Goal: Information Seeking & Learning: Stay updated

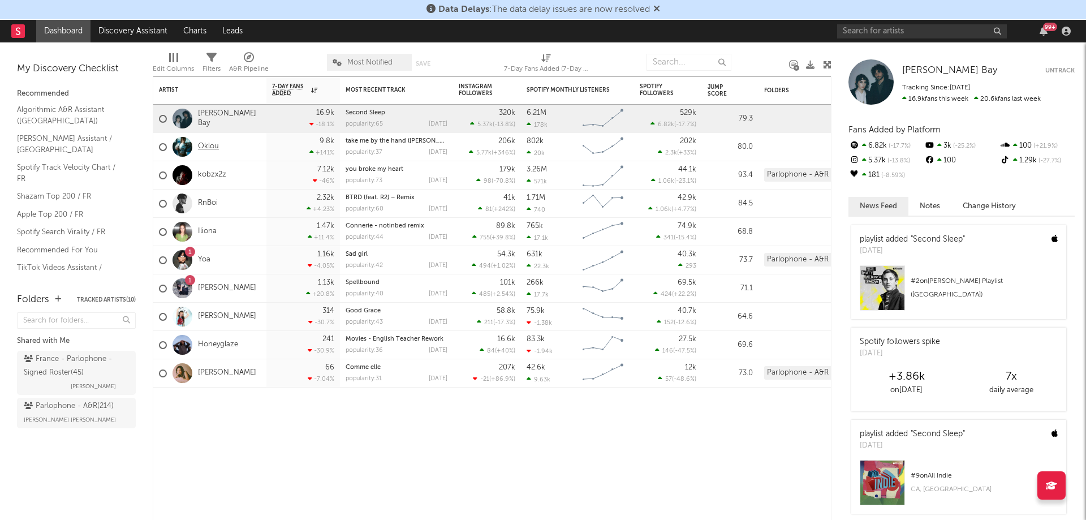
click at [204, 143] on link "Oklou" at bounding box center [208, 147] width 21 height 10
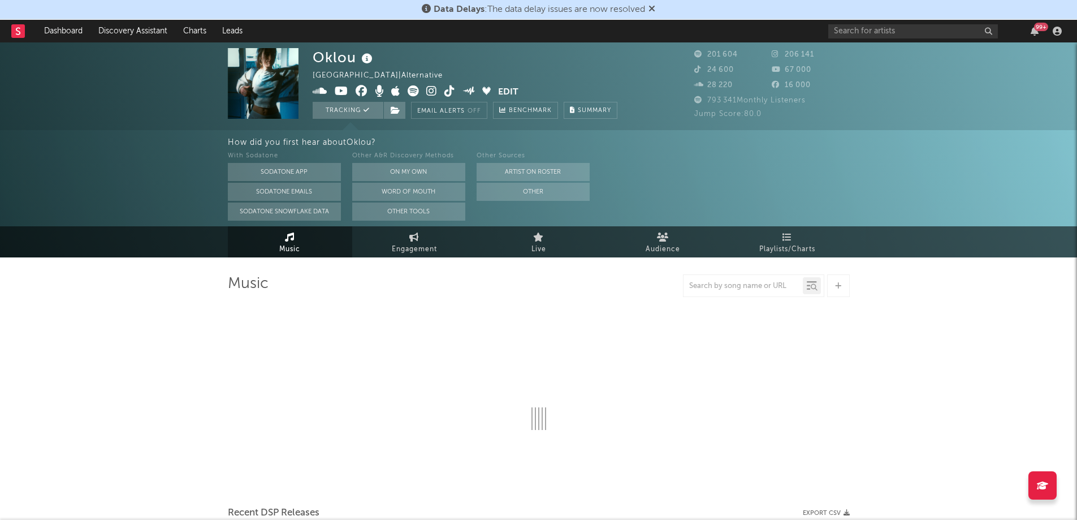
select select "6m"
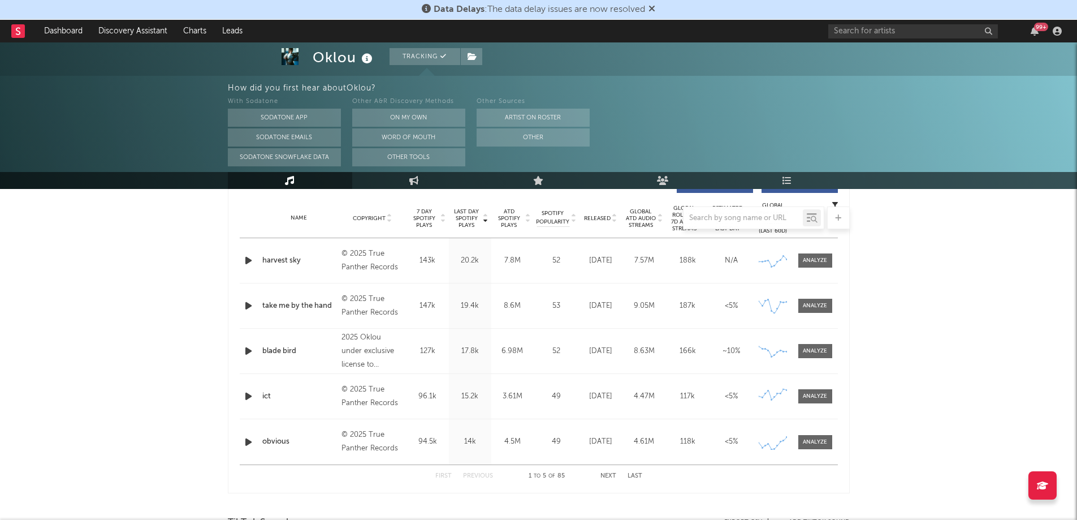
scroll to position [438, 0]
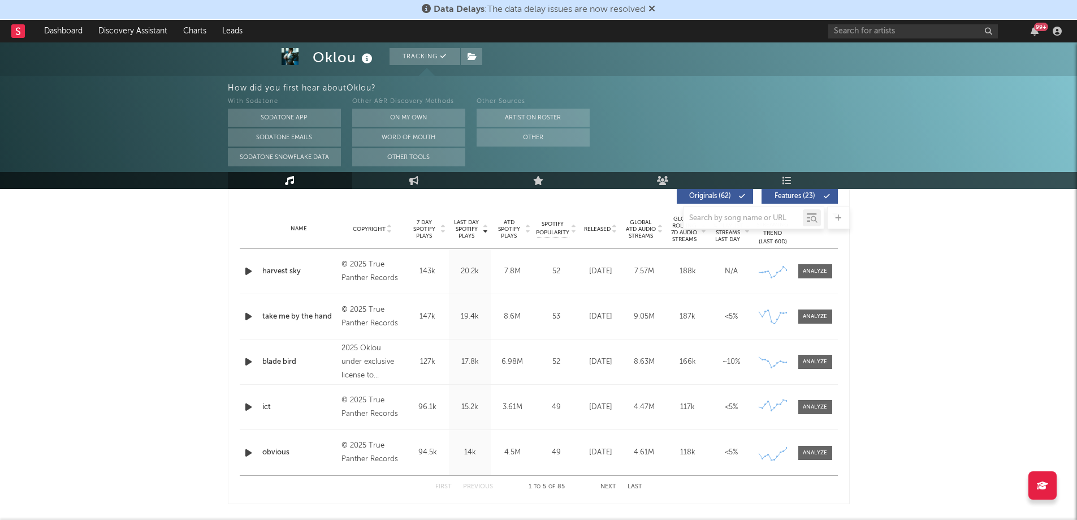
click at [367, 285] on div "Name harvest sky Copyright © 2025 True Panther Records Label True Panther Recor…" at bounding box center [539, 271] width 598 height 45
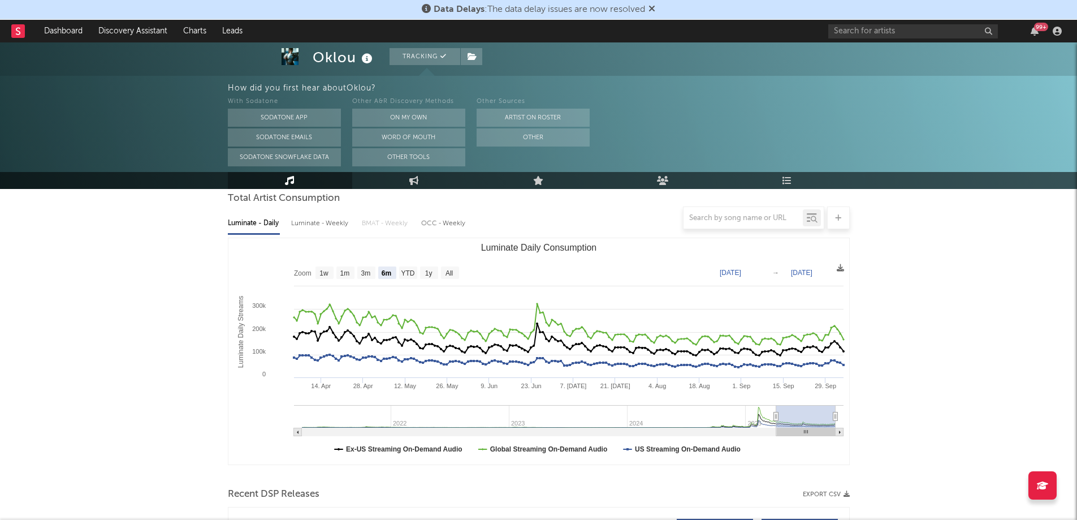
scroll to position [105, 0]
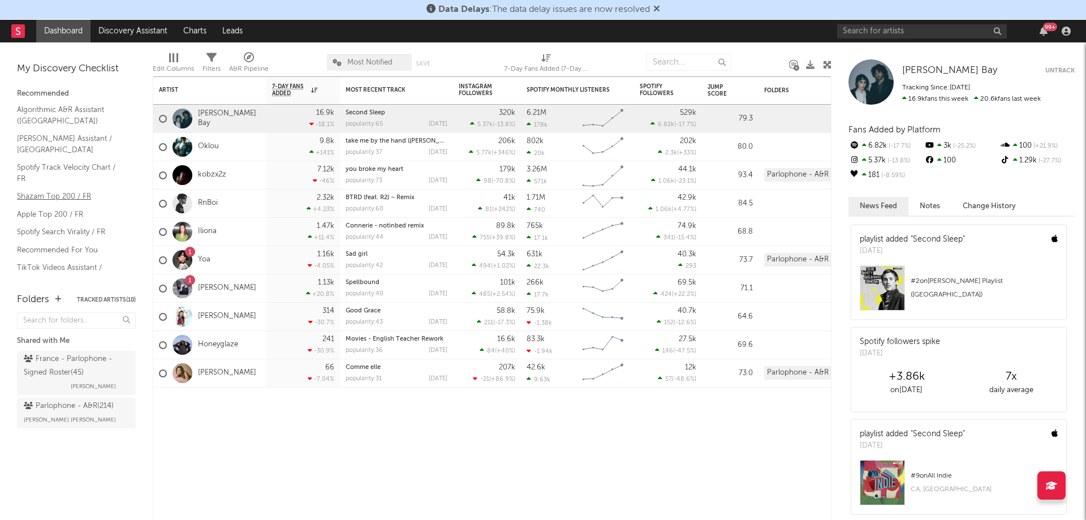
click at [36, 190] on link "Shazam Top 200 / FR" at bounding box center [70, 196] width 107 height 12
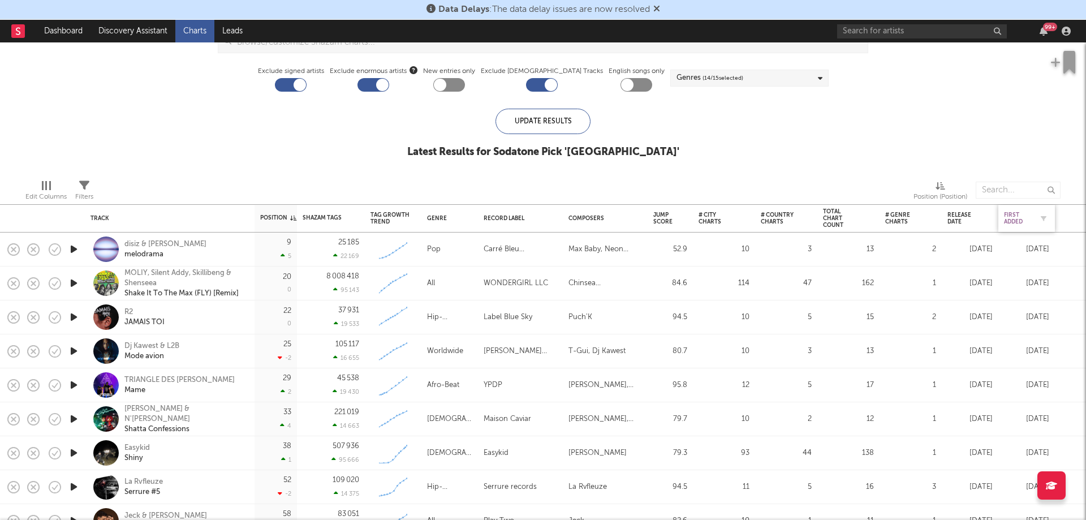
click at [1025, 214] on div "First Added" at bounding box center [1018, 219] width 28 height 14
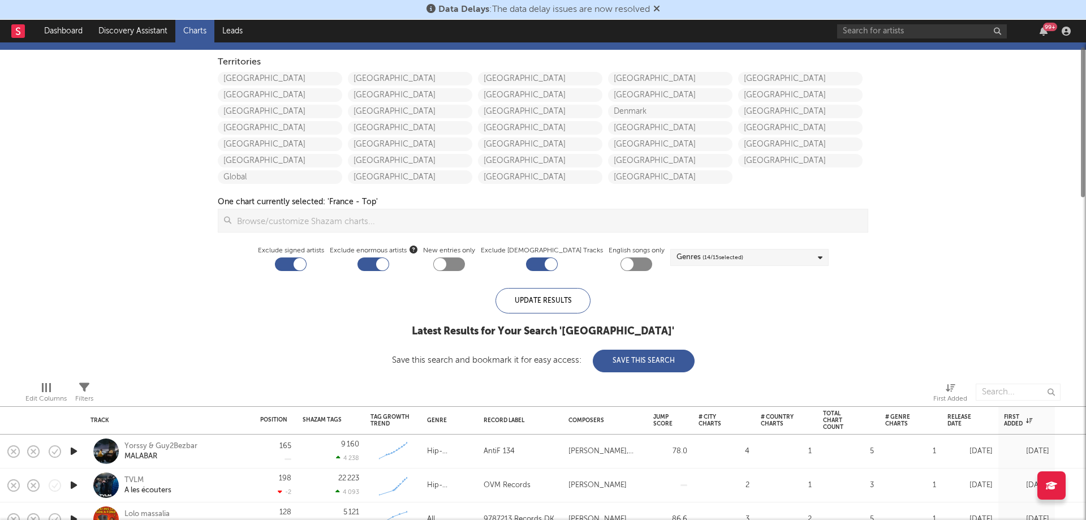
click at [306, 268] on div at bounding box center [300, 264] width 12 height 12
checkbox input "false"
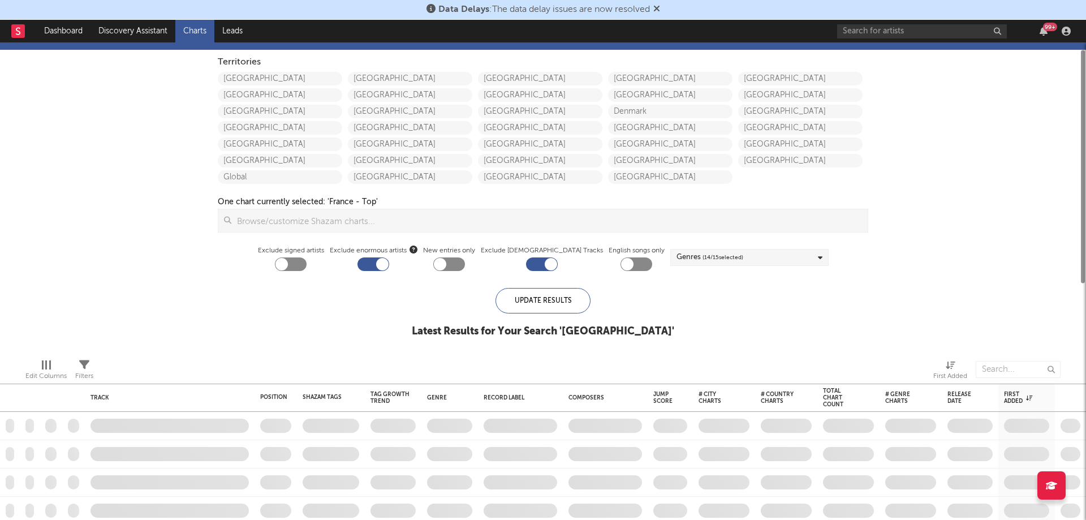
click at [385, 271] on div "Territories United States Canada Australia China Japan New Zealand Global Mexic…" at bounding box center [543, 163] width 662 height 227
click at [408, 261] on div "Exclude enormous artists" at bounding box center [374, 257] width 88 height 27
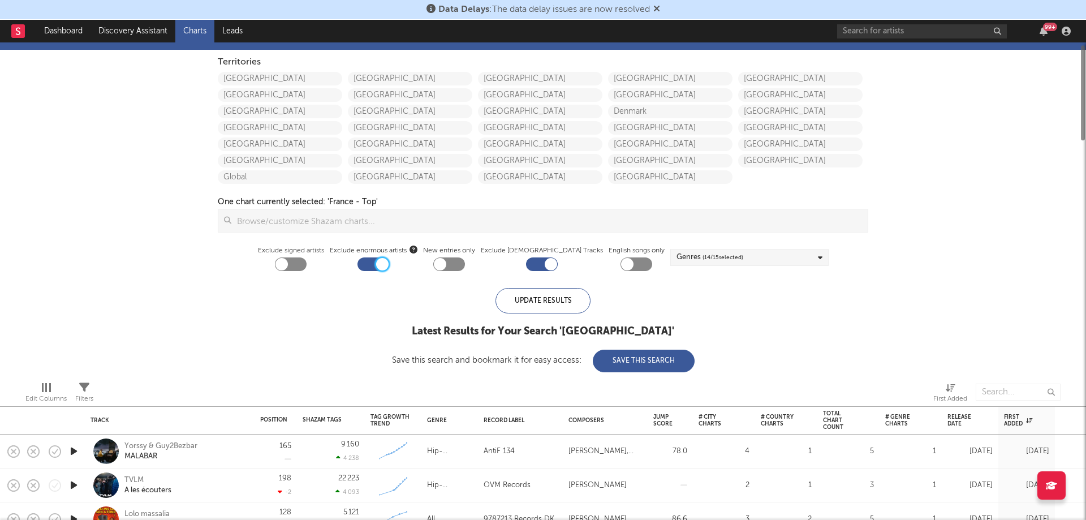
click at [389, 264] on div at bounding box center [382, 264] width 12 height 12
checkbox input "false"
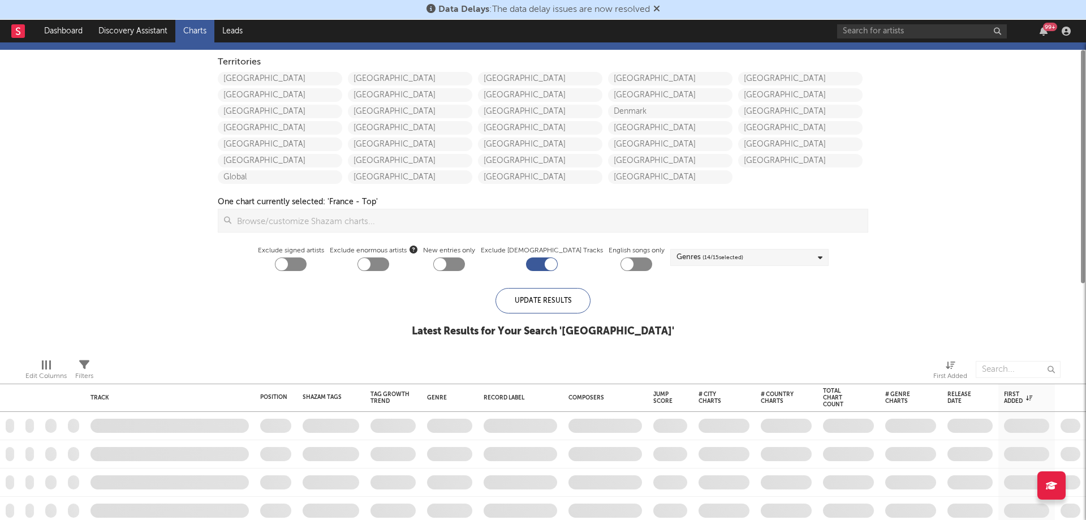
click at [537, 265] on div at bounding box center [542, 264] width 32 height 14
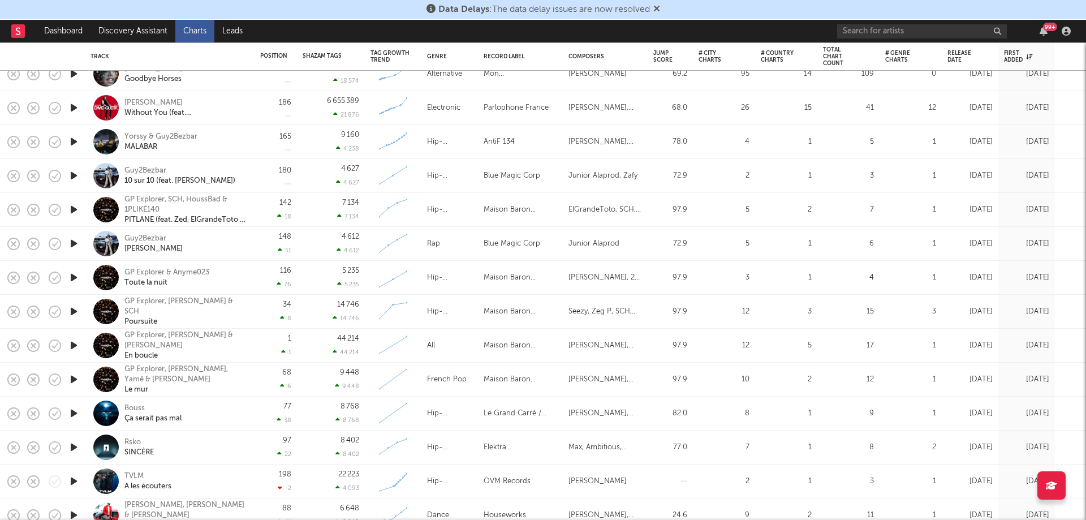
click at [75, 309] on icon "button" at bounding box center [74, 311] width 12 height 14
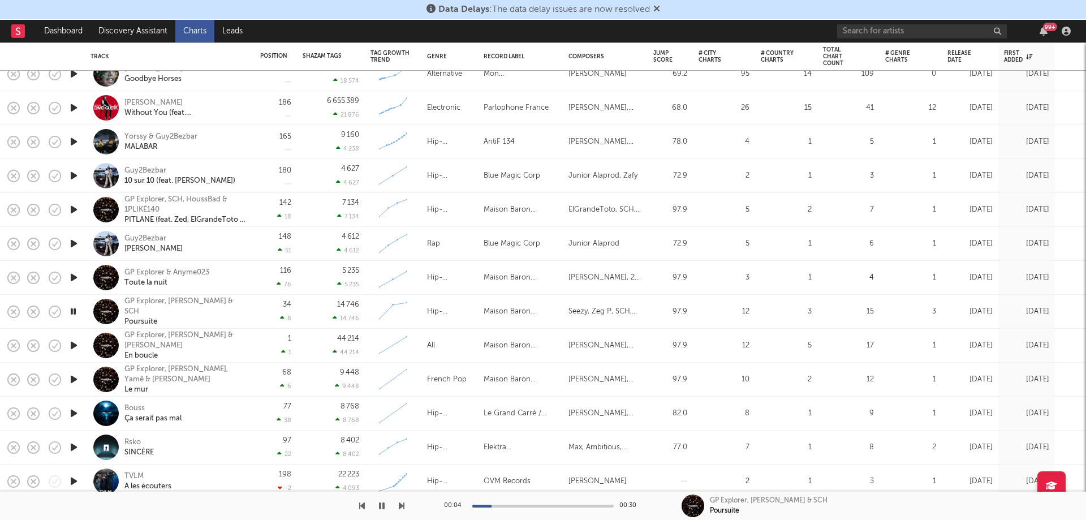
click at [72, 313] on icon "button" at bounding box center [73, 311] width 11 height 14
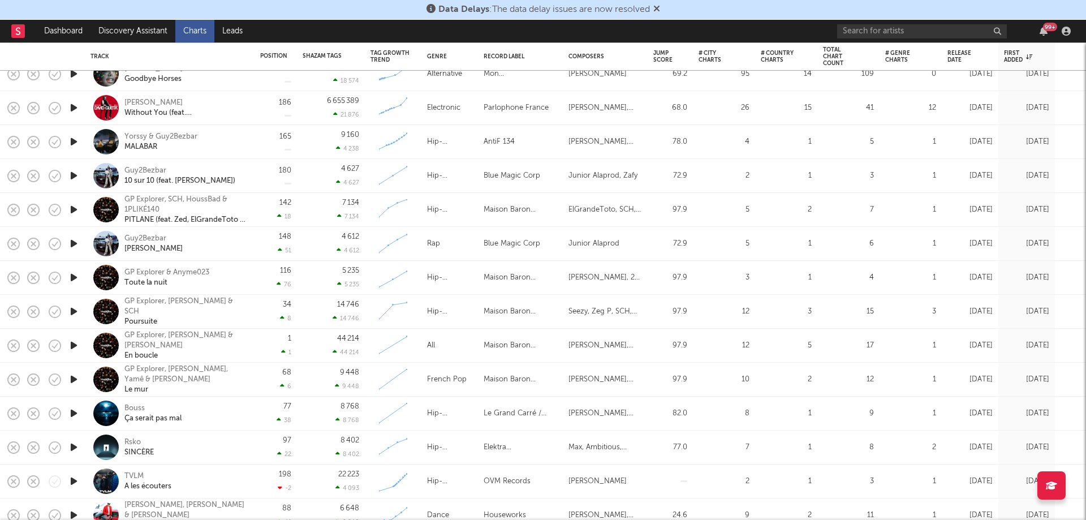
checkbox input "true"
